Goal: Understand process/instructions: Learn how to perform a task or action

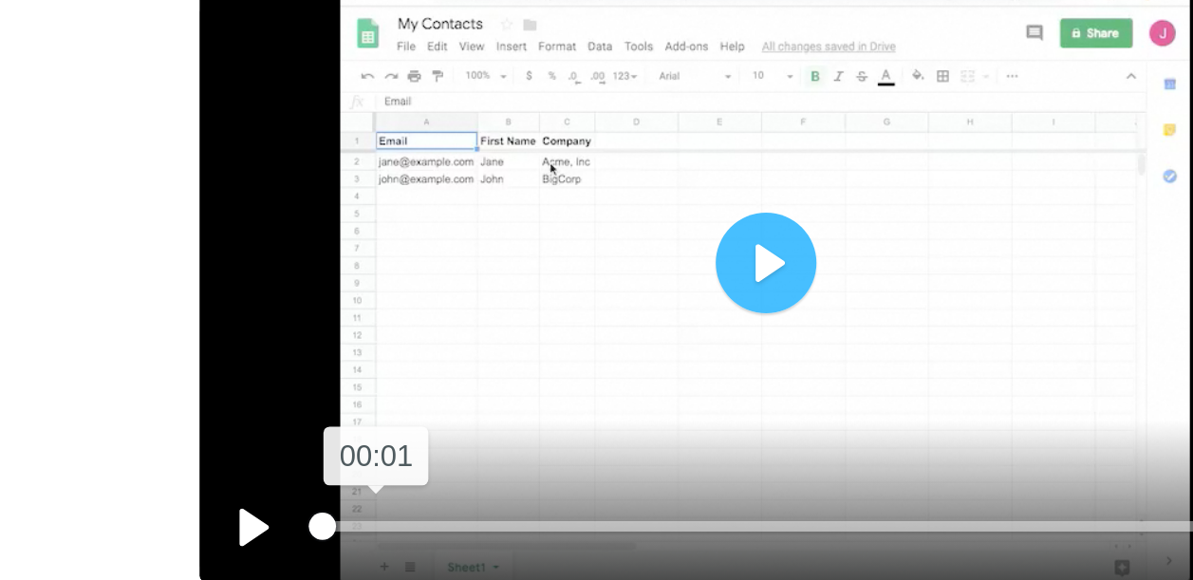
click at [601, 381] on input "Seek" at bounding box center [798, 381] width 454 height 18
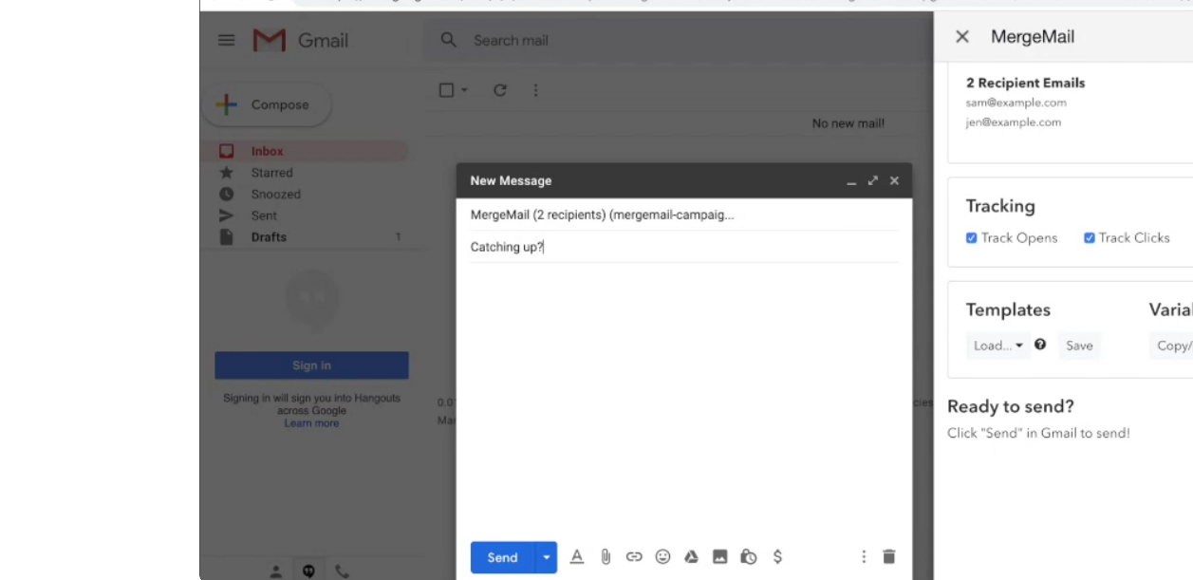
click at [491, 224] on p "After installing, click "Next":" at bounding box center [326, 231] width 332 height 20
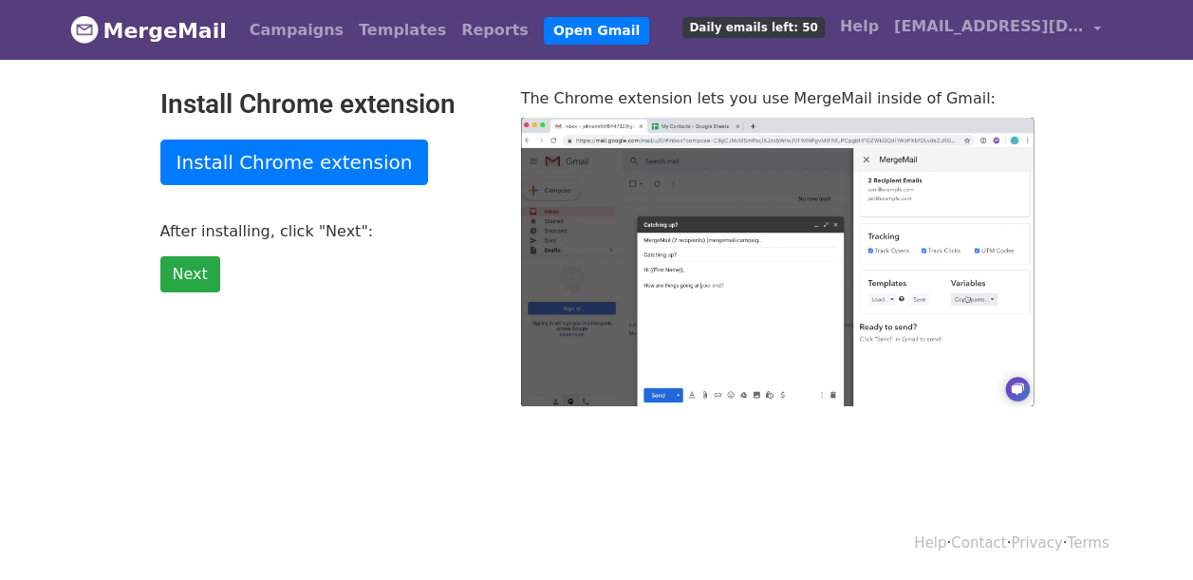
click at [147, 22] on link "MergeMail" at bounding box center [148, 30] width 157 height 40
click at [283, 39] on link "Campaigns" at bounding box center [296, 30] width 109 height 38
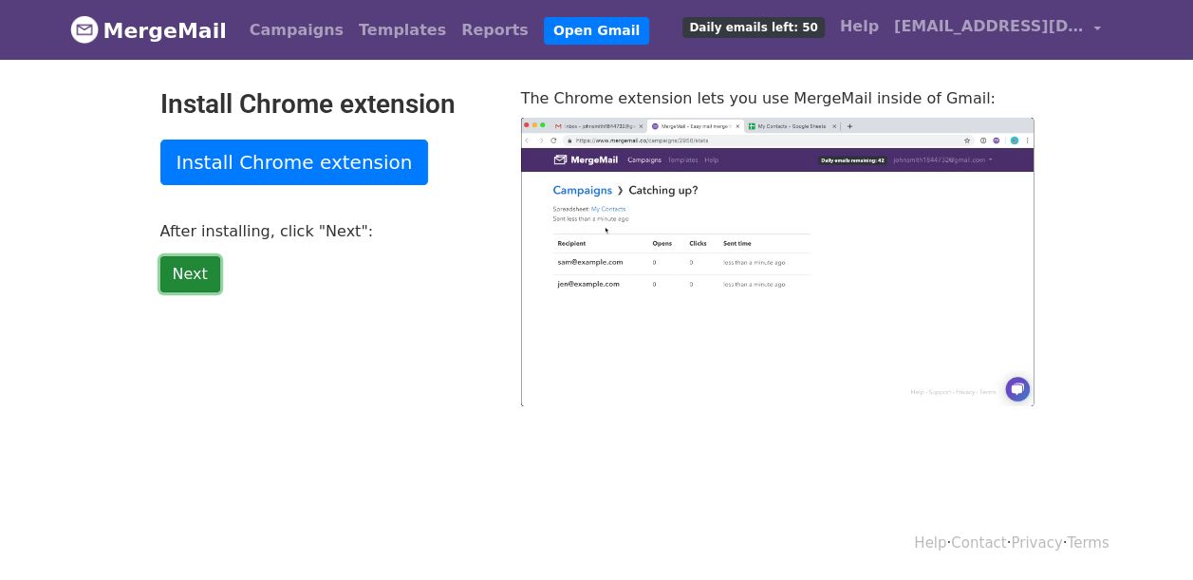
click at [174, 281] on link "Next" at bounding box center [190, 274] width 60 height 36
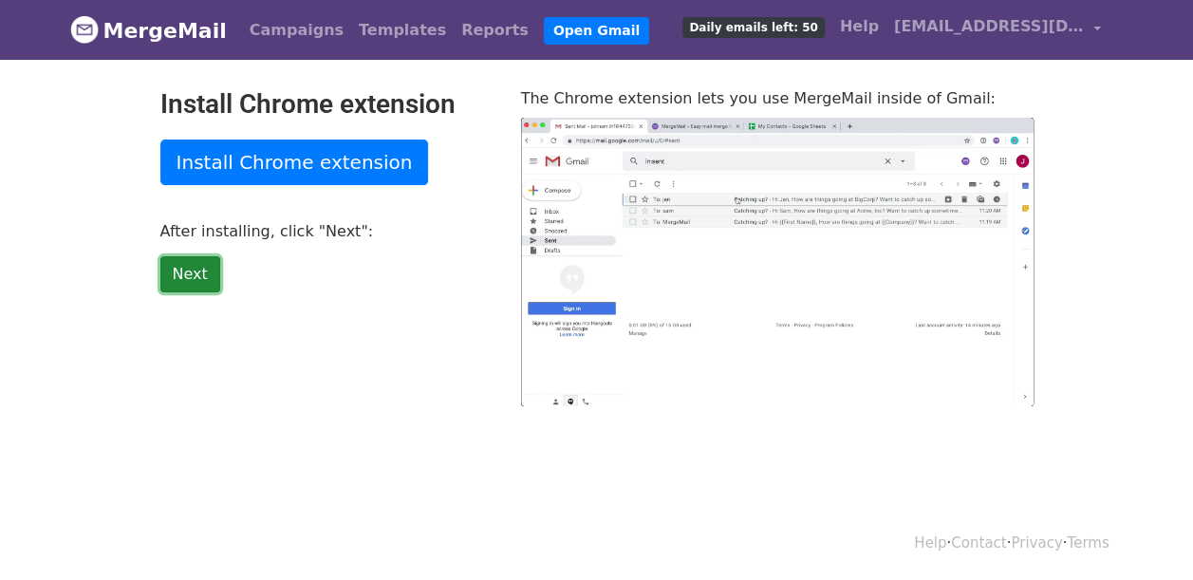
type input "21.2"
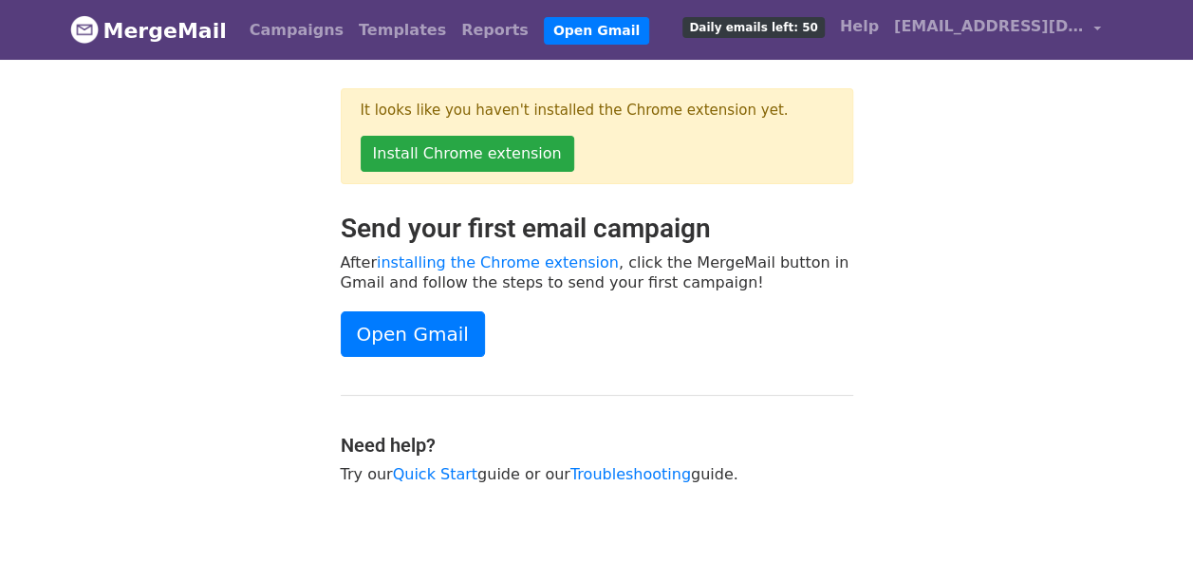
scroll to position [72, 0]
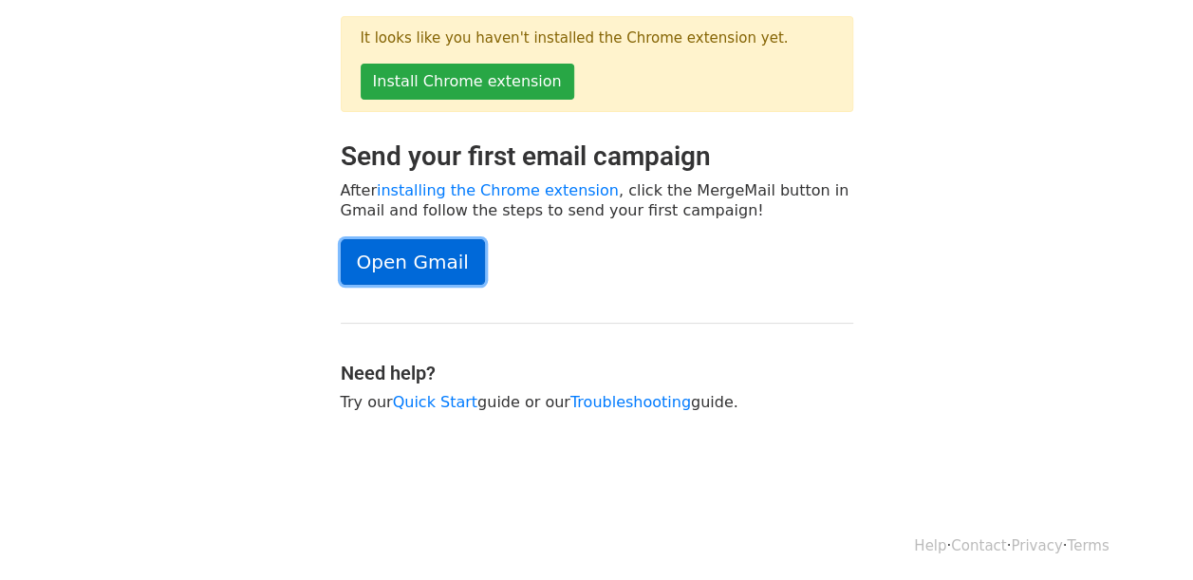
click at [387, 253] on link "Open Gmail" at bounding box center [413, 262] width 144 height 46
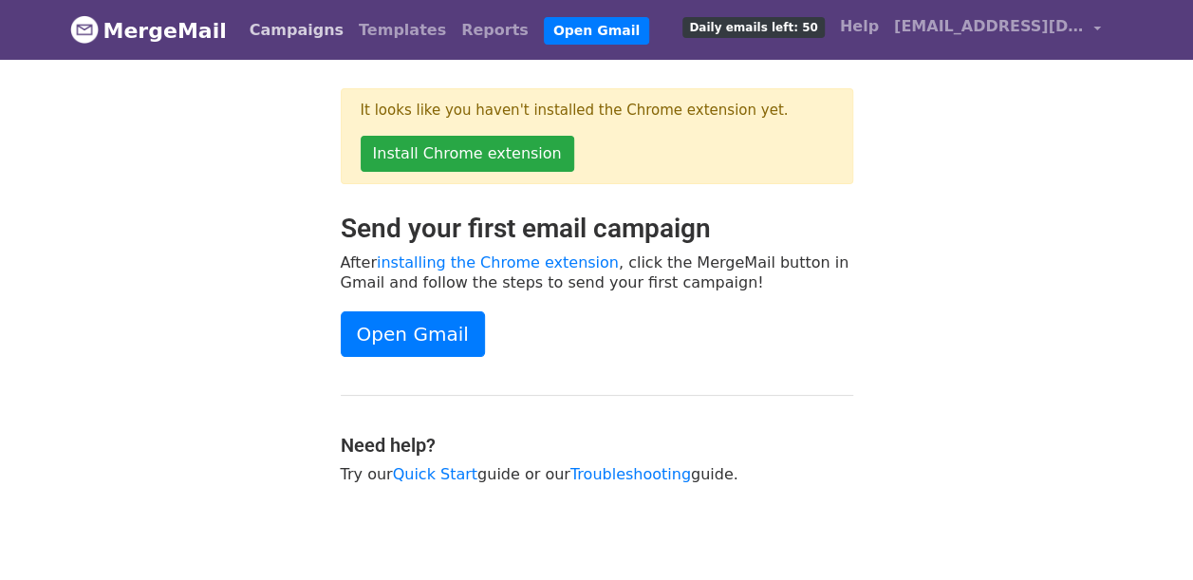
click at [278, 26] on link "Campaigns" at bounding box center [296, 30] width 109 height 38
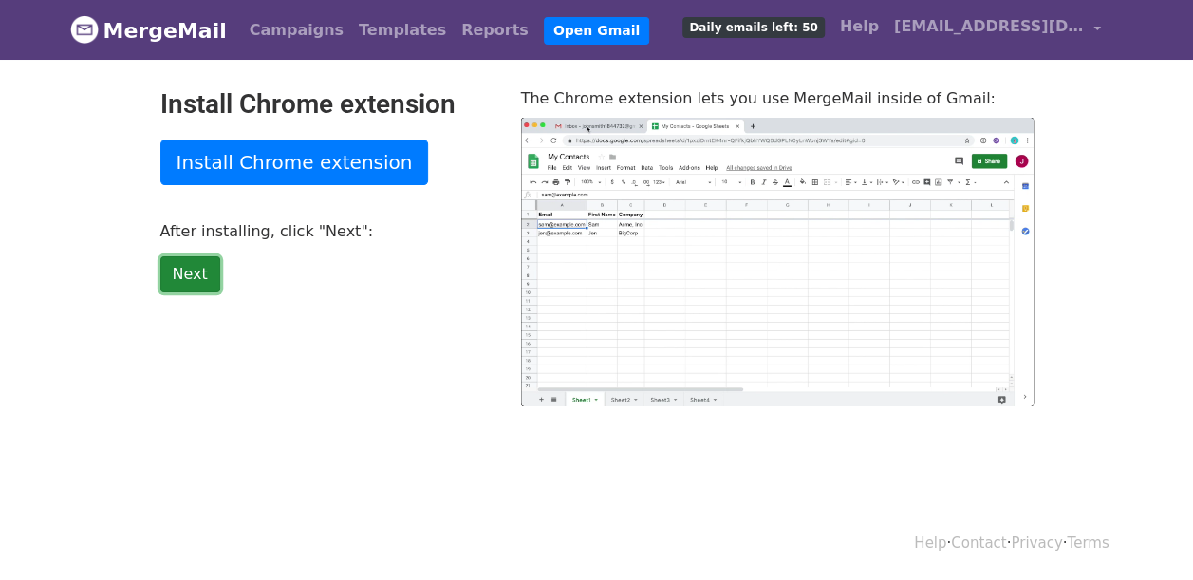
click at [194, 267] on link "Next" at bounding box center [190, 274] width 60 height 36
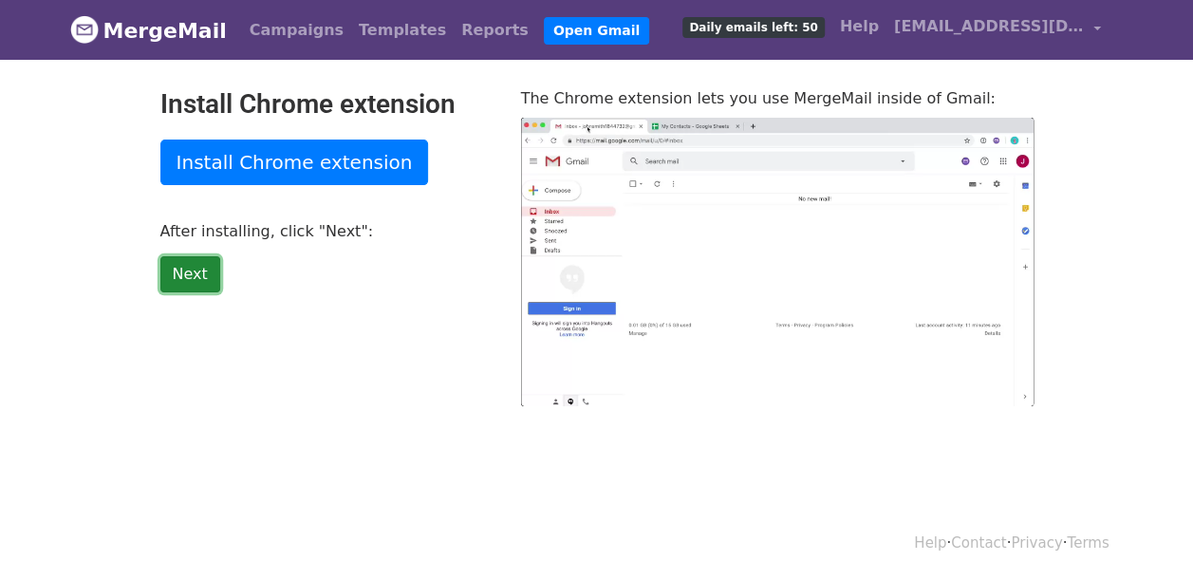
type input "17.64"
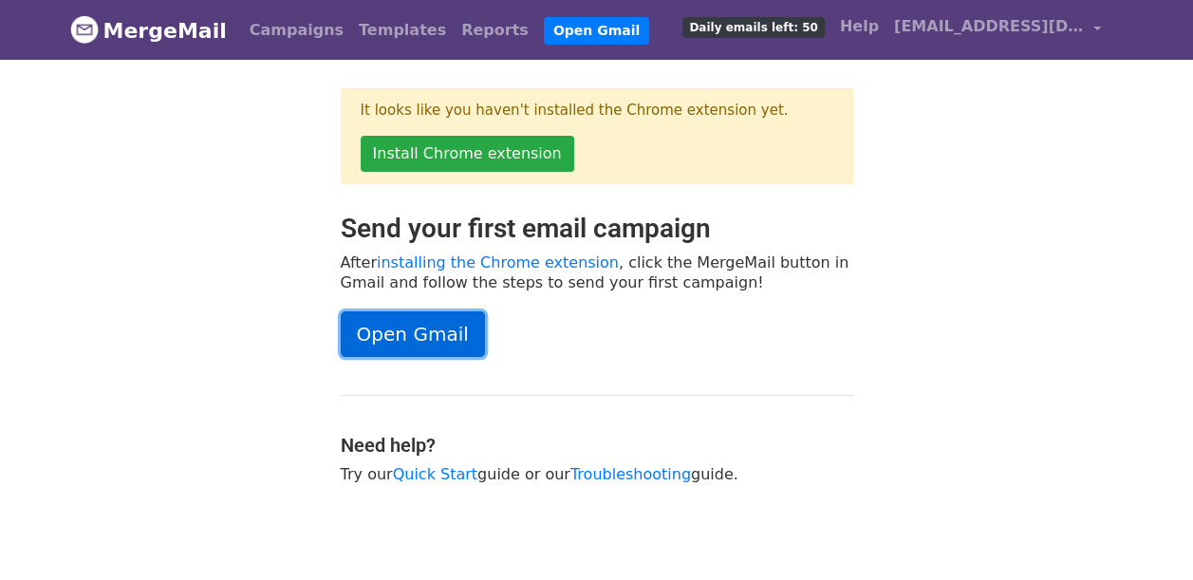
click at [421, 342] on link "Open Gmail" at bounding box center [413, 334] width 144 height 46
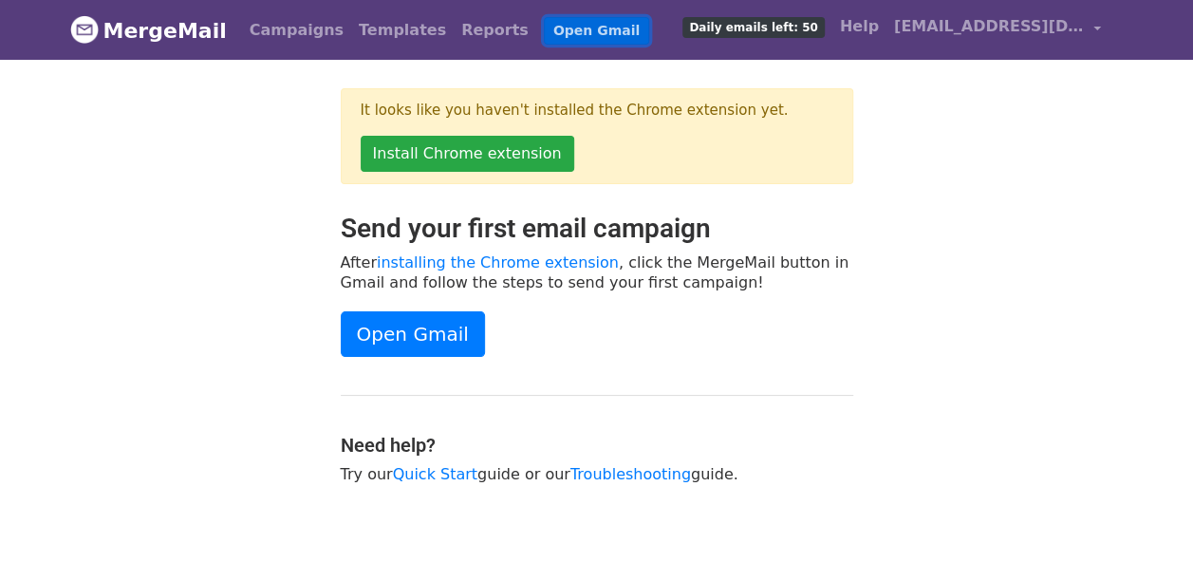
click at [544, 30] on link "Open Gmail" at bounding box center [596, 31] width 105 height 28
